Goal: Task Accomplishment & Management: Use online tool/utility

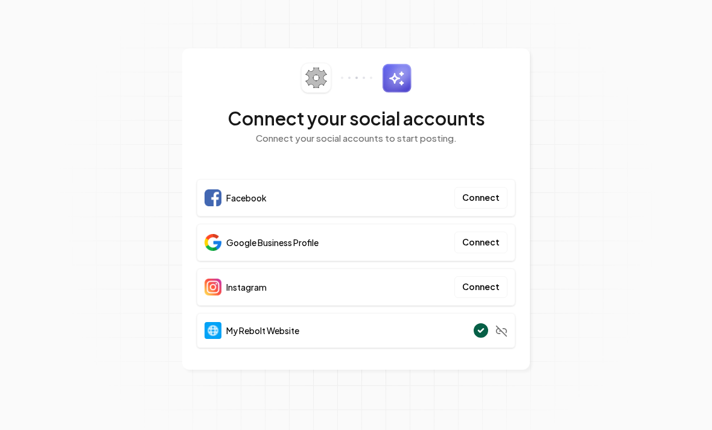
click at [470, 192] on button "Connect" at bounding box center [480, 198] width 53 height 22
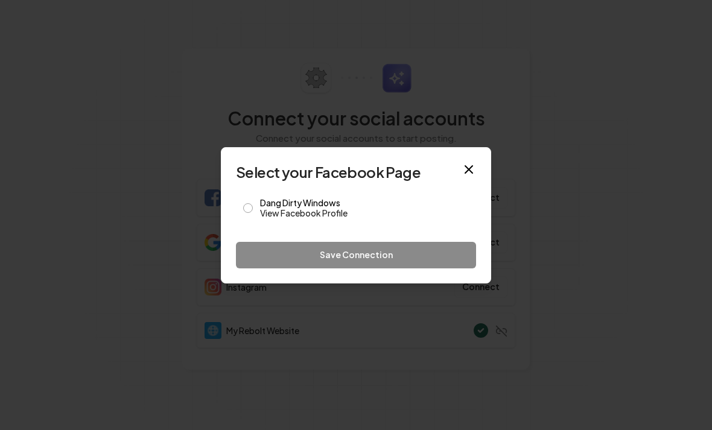
click at [249, 209] on button "Dang Dirty Windows View Facebook Profile" at bounding box center [248, 208] width 10 height 10
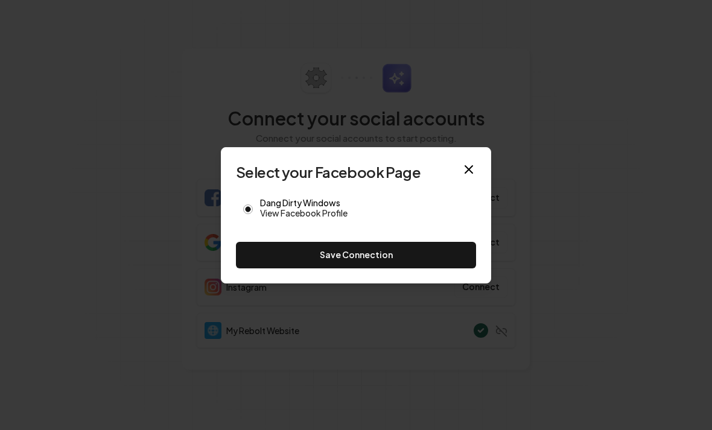
click at [397, 257] on button "Save Connection" at bounding box center [356, 255] width 240 height 27
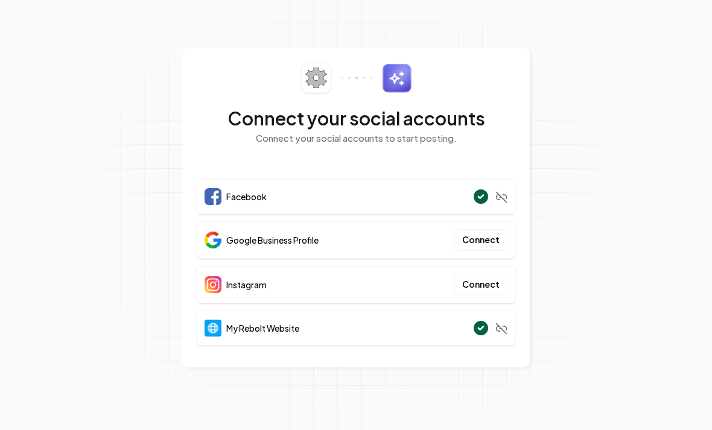
click at [245, 282] on span "Instagram" at bounding box center [246, 285] width 40 height 12
click at [477, 289] on button "Connect" at bounding box center [480, 285] width 53 height 22
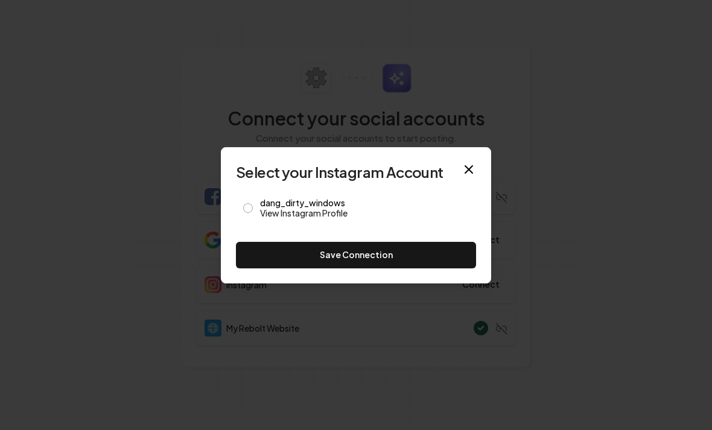
click at [257, 203] on div "dang_dirty_windows View Instagram Profile" at bounding box center [356, 208] width 240 height 35
click at [245, 212] on button "dang_dirty_windows View Instagram Profile" at bounding box center [248, 208] width 10 height 10
click at [367, 258] on button "Save Connection" at bounding box center [356, 255] width 240 height 27
